Goal: Transaction & Acquisition: Book appointment/travel/reservation

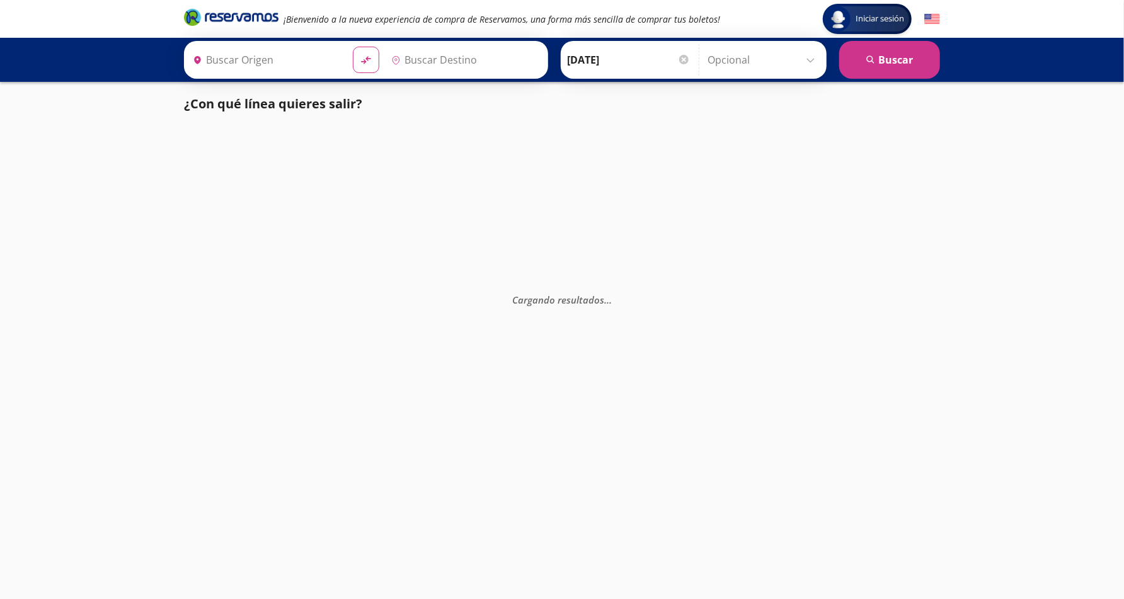
type input "[GEOGRAPHIC_DATA], [GEOGRAPHIC_DATA]"
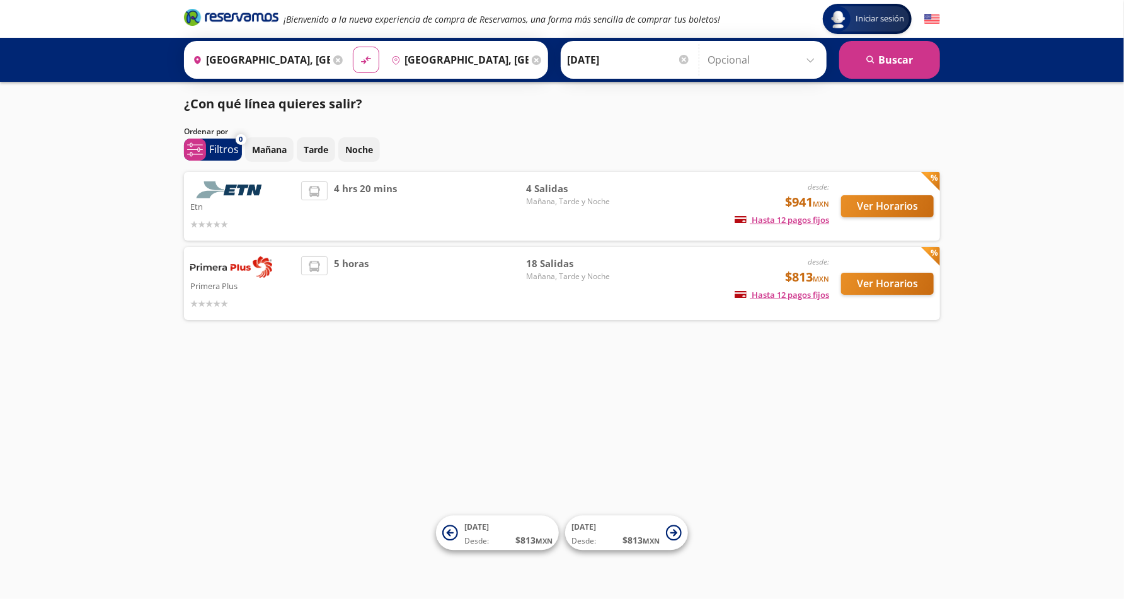
click at [366, 294] on span "5 horas" at bounding box center [351, 283] width 35 height 54
click at [888, 284] on button "Ver Horarios" at bounding box center [887, 284] width 93 height 22
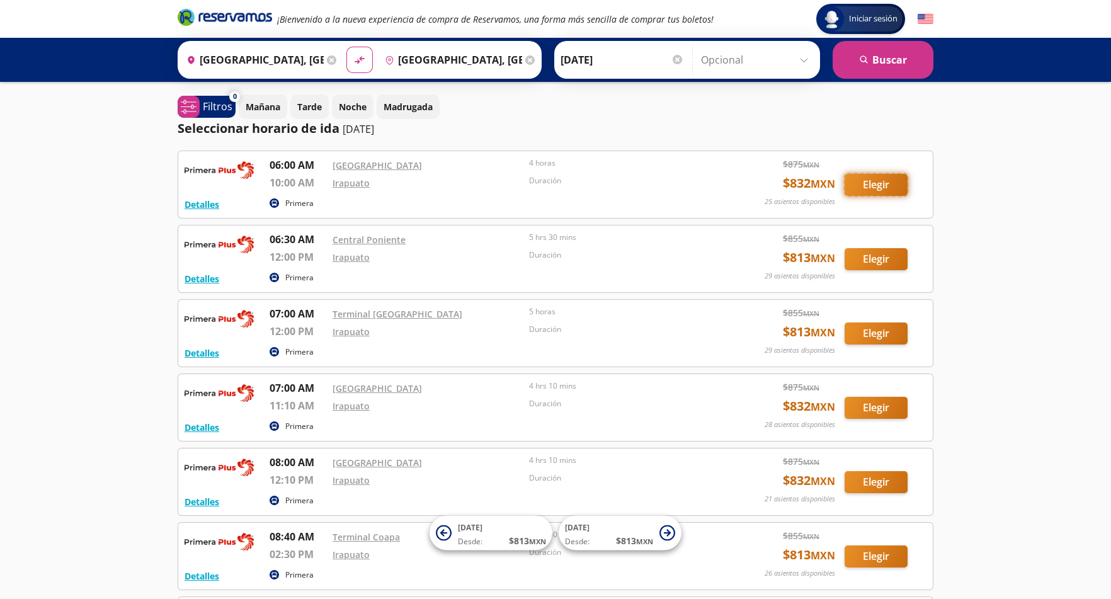
click at [893, 184] on button "Elegir" at bounding box center [876, 185] width 63 height 22
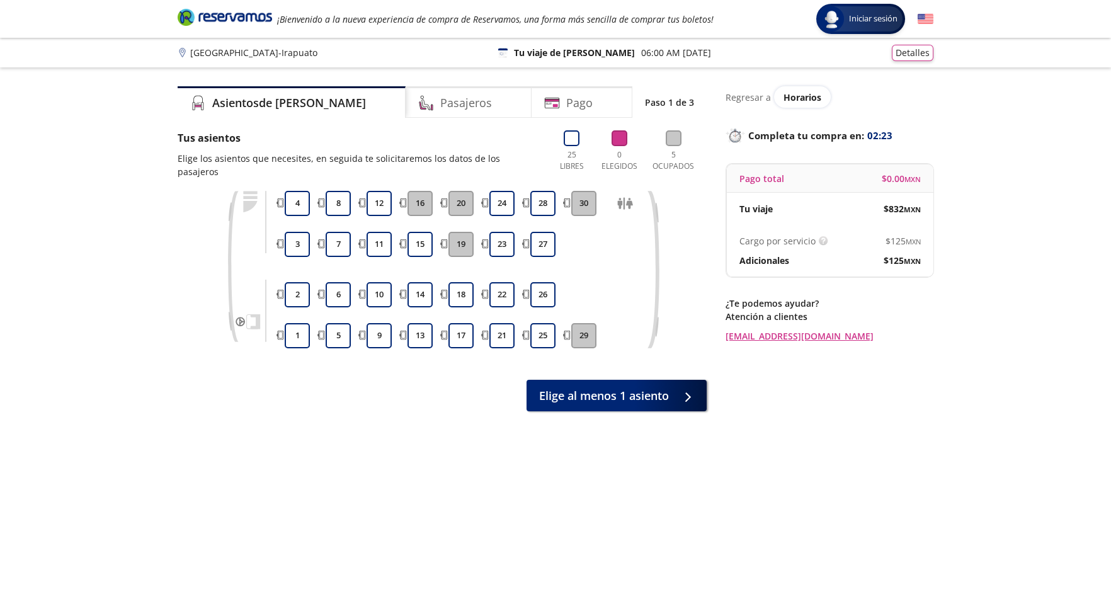
click at [460, 493] on div "Asientos de [PERSON_NAME] Pago Paso 1 de 3 Tus asientos Elige los asientos que …" at bounding box center [442, 340] width 529 height 509
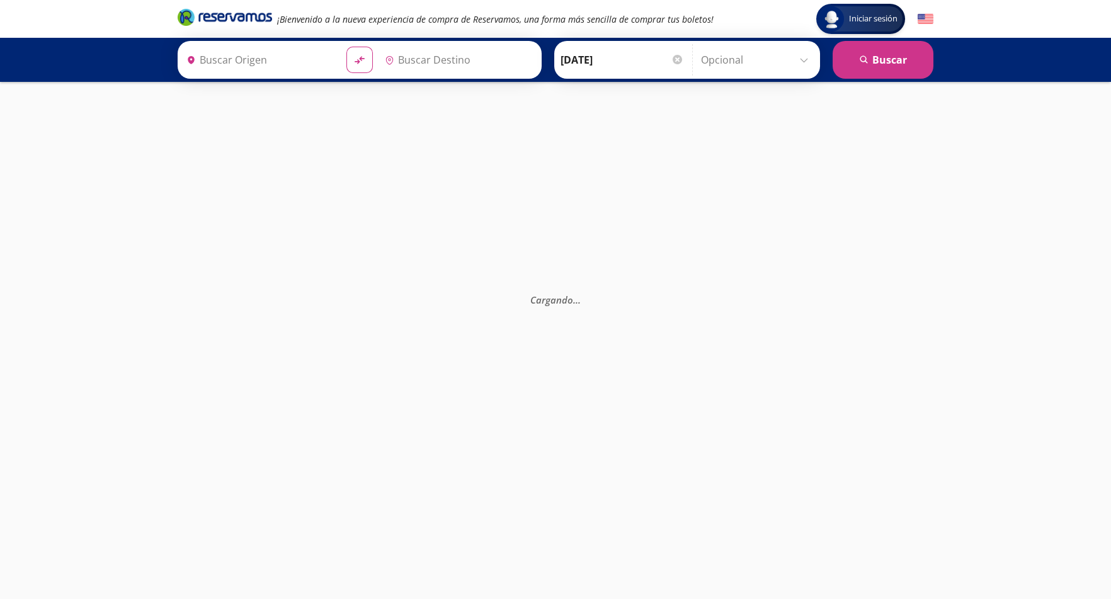
type input "[GEOGRAPHIC_DATA], [GEOGRAPHIC_DATA]"
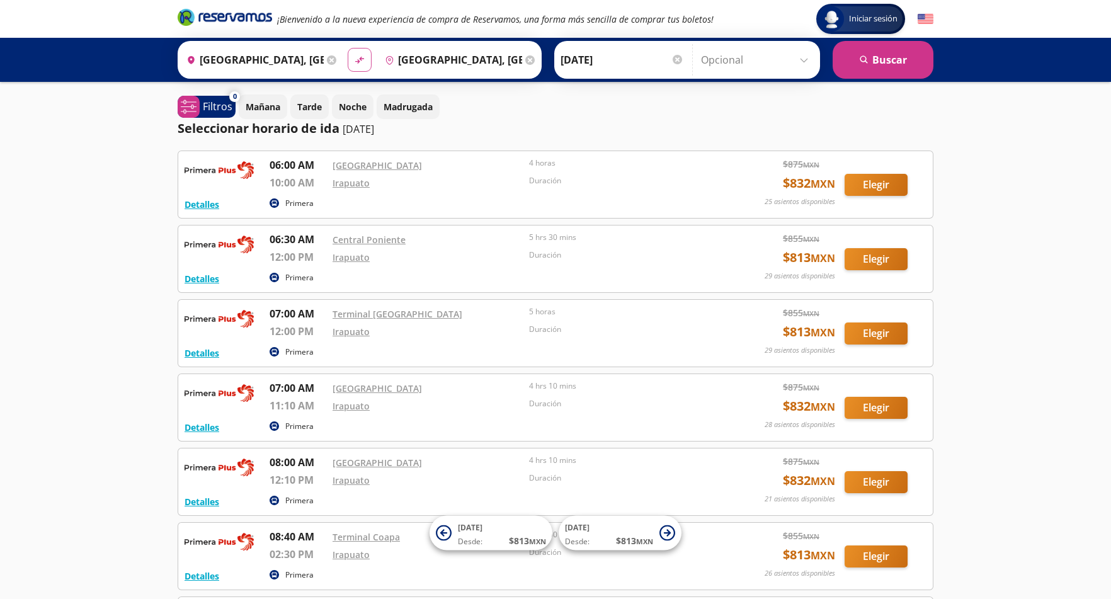
click at [354, 61] on icon "material-symbols:compare-arrows-rounded" at bounding box center [359, 60] width 11 height 12
type input "[GEOGRAPHIC_DATA], [GEOGRAPHIC_DATA]"
click at [432, 64] on input "[GEOGRAPHIC_DATA], [GEOGRAPHIC_DATA]" at bounding box center [451, 60] width 142 height 32
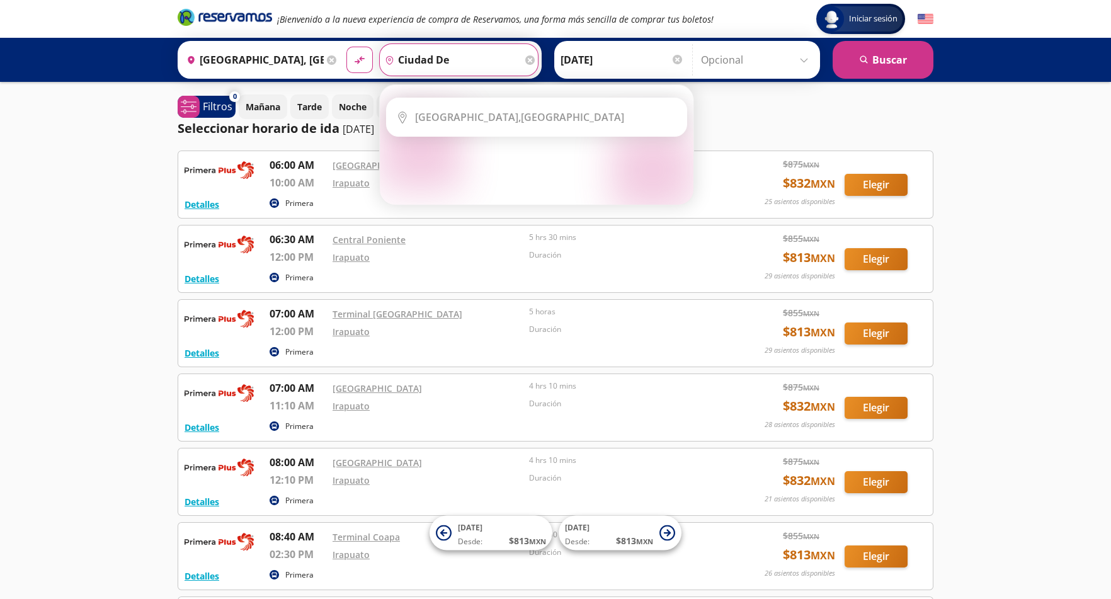
type input "ciudad"
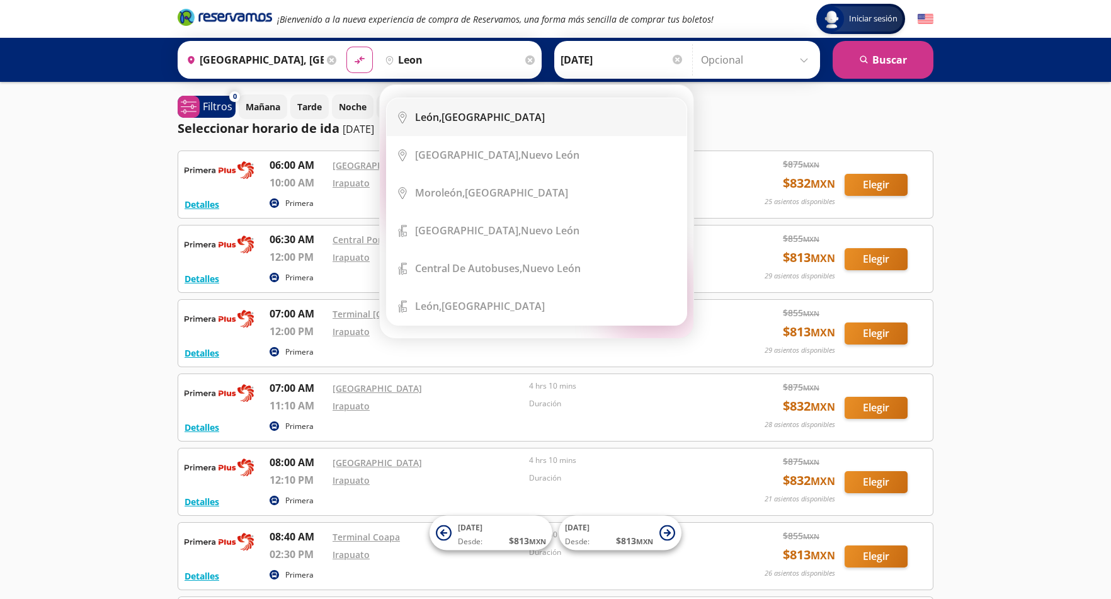
click at [443, 113] on div "[GEOGRAPHIC_DATA], [GEOGRAPHIC_DATA]" at bounding box center [480, 117] width 130 height 14
type input "[GEOGRAPHIC_DATA], [GEOGRAPHIC_DATA]"
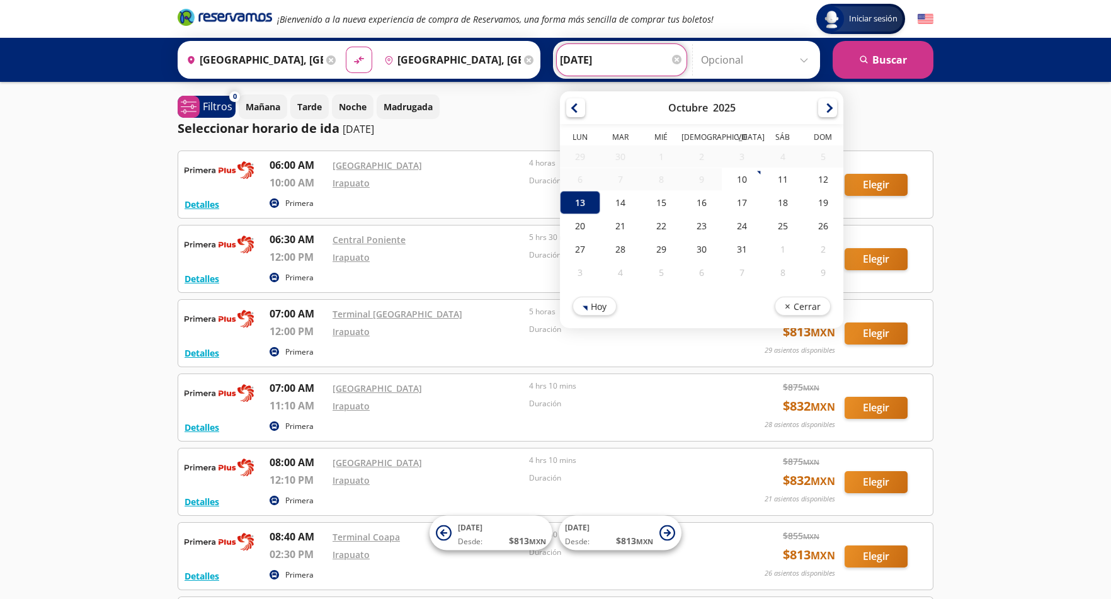
click at [617, 50] on input "[DATE]" at bounding box center [621, 60] width 123 height 32
click at [658, 207] on div "15" at bounding box center [661, 202] width 40 height 23
type input "[DATE]"
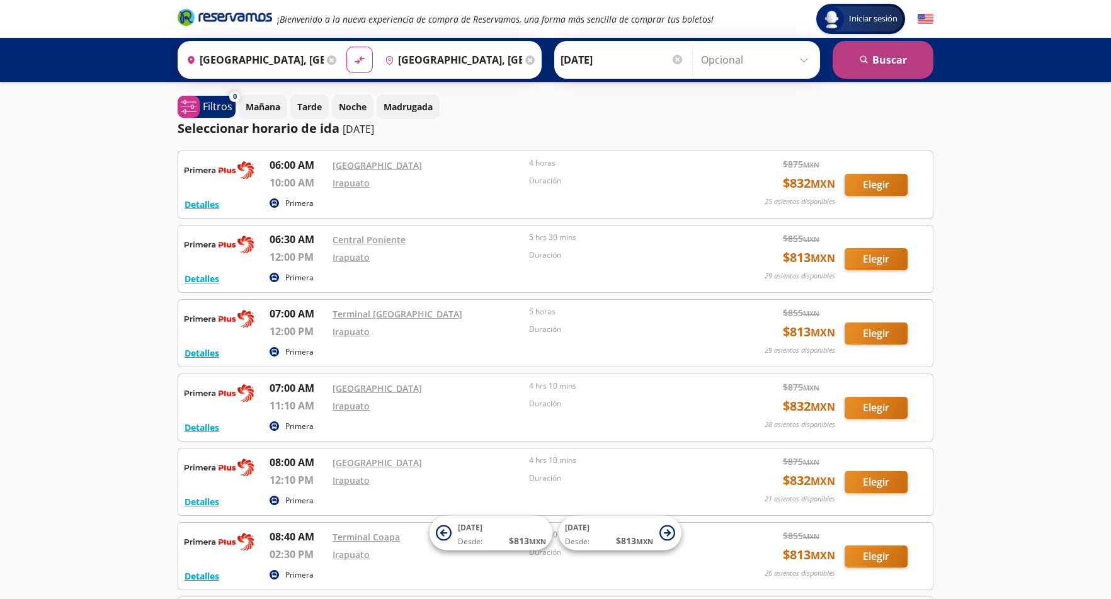
click at [880, 57] on button "search [GEOGRAPHIC_DATA]" at bounding box center [883, 60] width 101 height 38
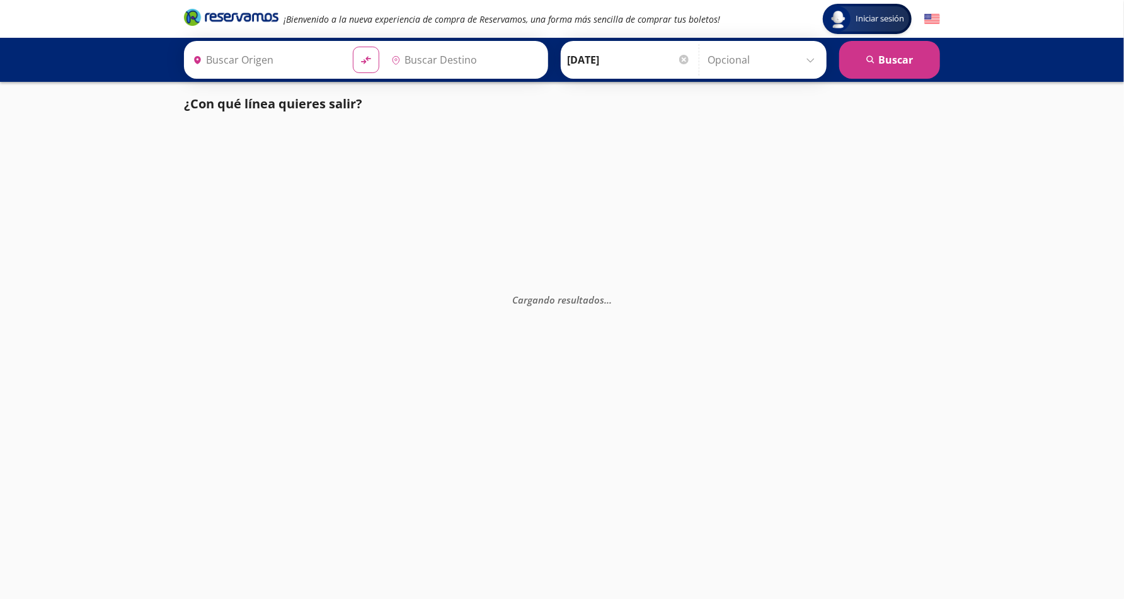
type input "[GEOGRAPHIC_DATA], [GEOGRAPHIC_DATA]"
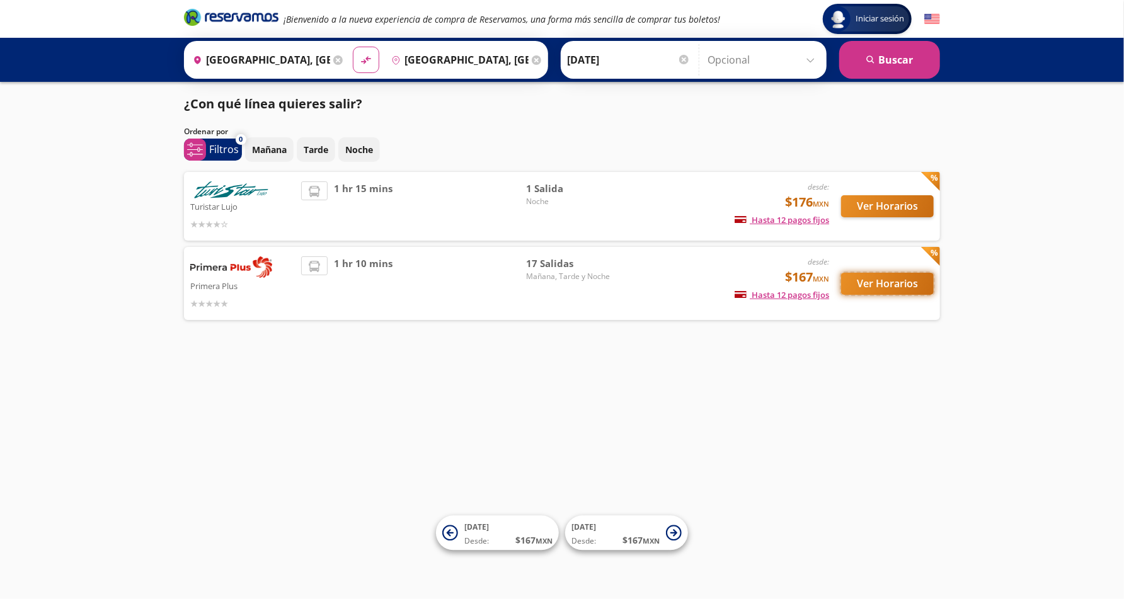
click at [888, 276] on button "Ver Horarios" at bounding box center [887, 284] width 93 height 22
